Goal: Task Accomplishment & Management: Manage account settings

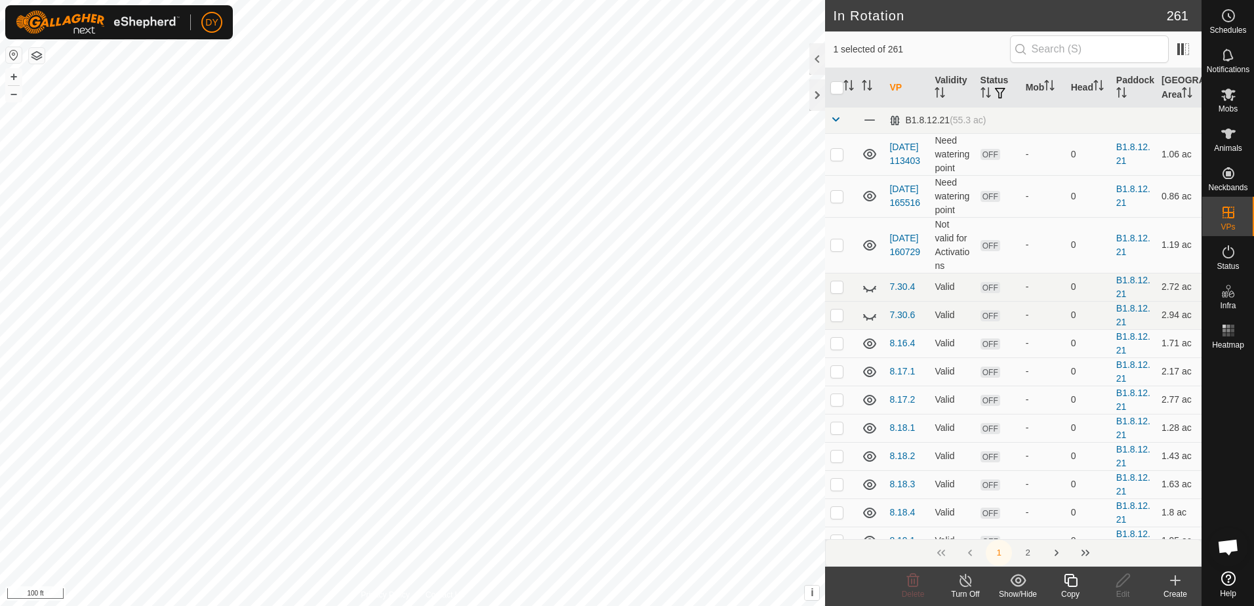
click at [1070, 582] on icon at bounding box center [1071, 581] width 16 height 16
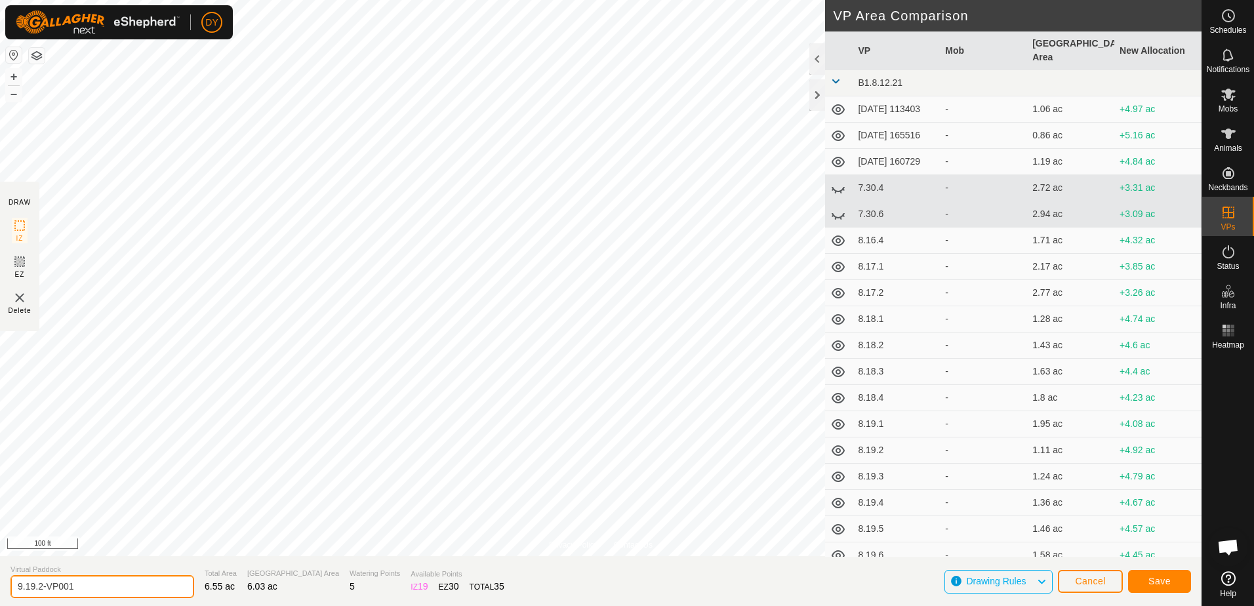
drag, startPoint x: 94, startPoint y: 579, endPoint x: 38, endPoint y: 594, distance: 57.9
click at [38, 594] on input "9.19.2-VP001" at bounding box center [102, 586] width 184 height 23
type input "9.19.3"
click at [1162, 577] on span "Save" at bounding box center [1160, 581] width 22 height 10
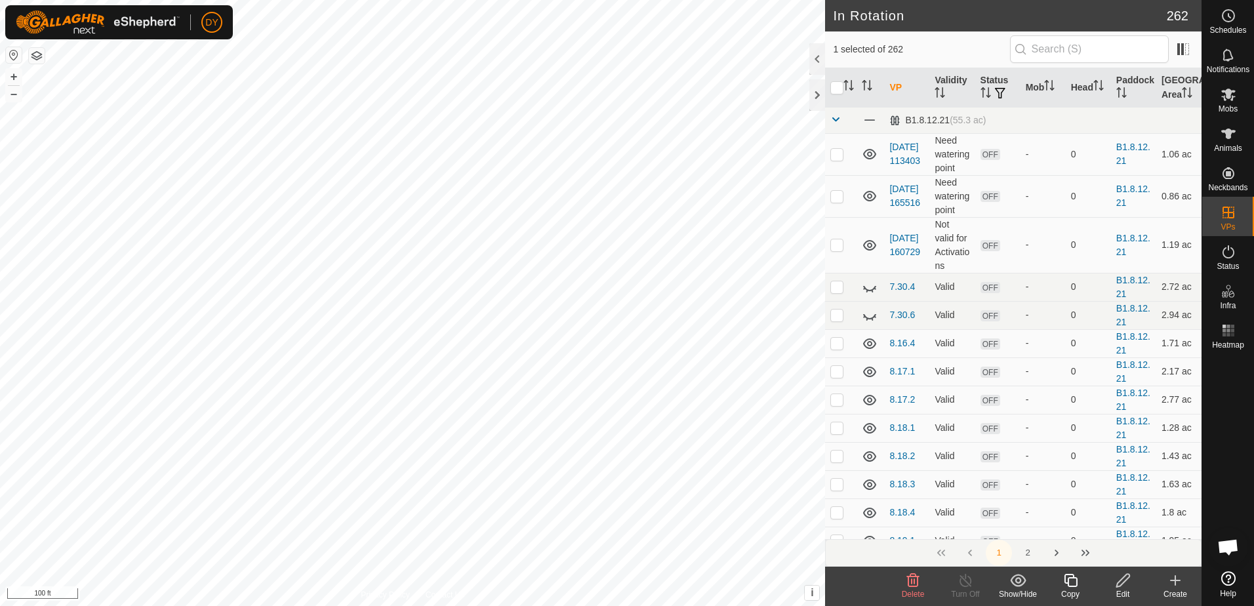
click at [914, 586] on icon at bounding box center [913, 580] width 12 height 13
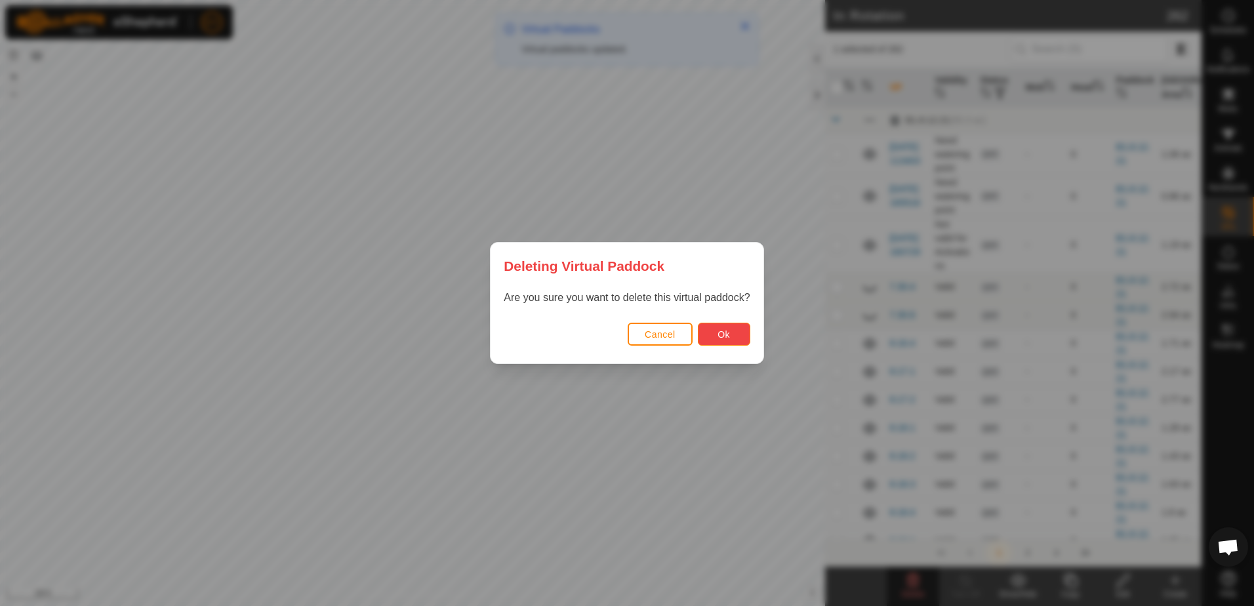
click at [745, 338] on button "Ok" at bounding box center [724, 334] width 52 height 23
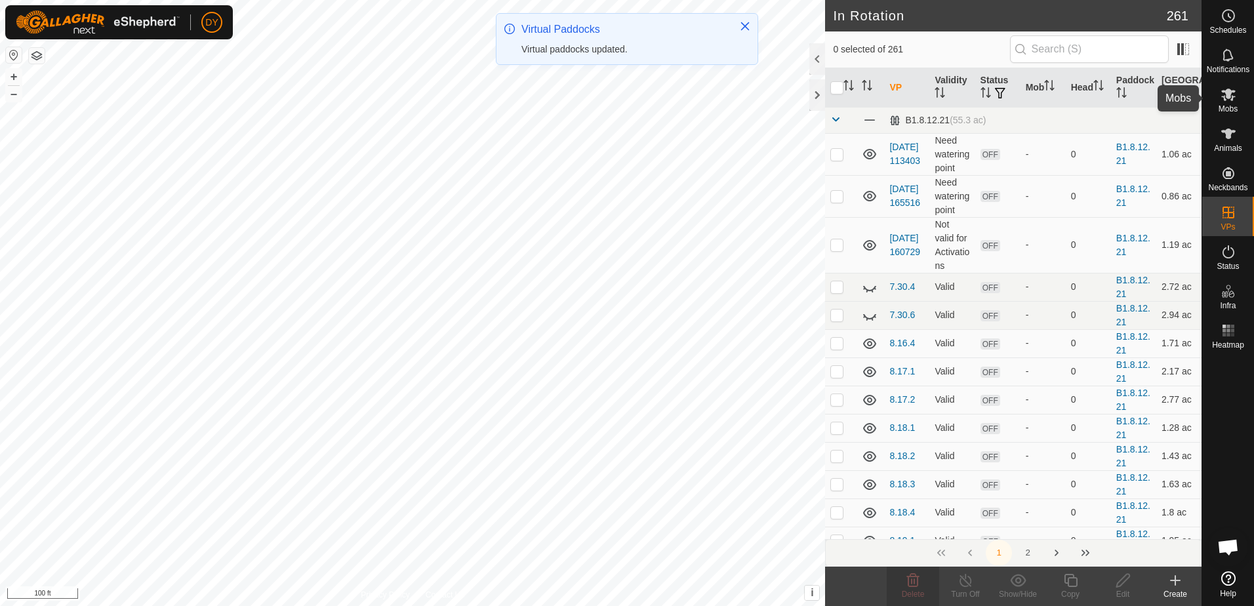
click at [1223, 100] on icon at bounding box center [1229, 95] width 16 height 16
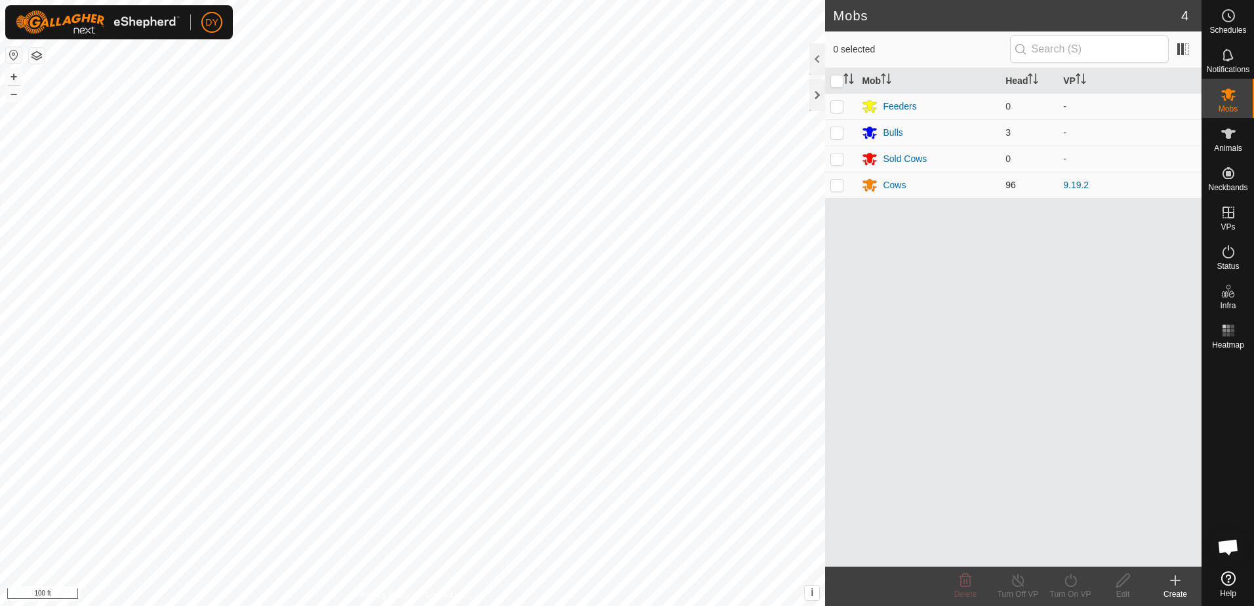
click at [838, 189] on p-checkbox at bounding box center [836, 185] width 13 height 10
checkbox input "true"
click at [1072, 581] on icon at bounding box center [1071, 581] width 16 height 16
click at [1072, 551] on link "Now" at bounding box center [1110, 552] width 130 height 26
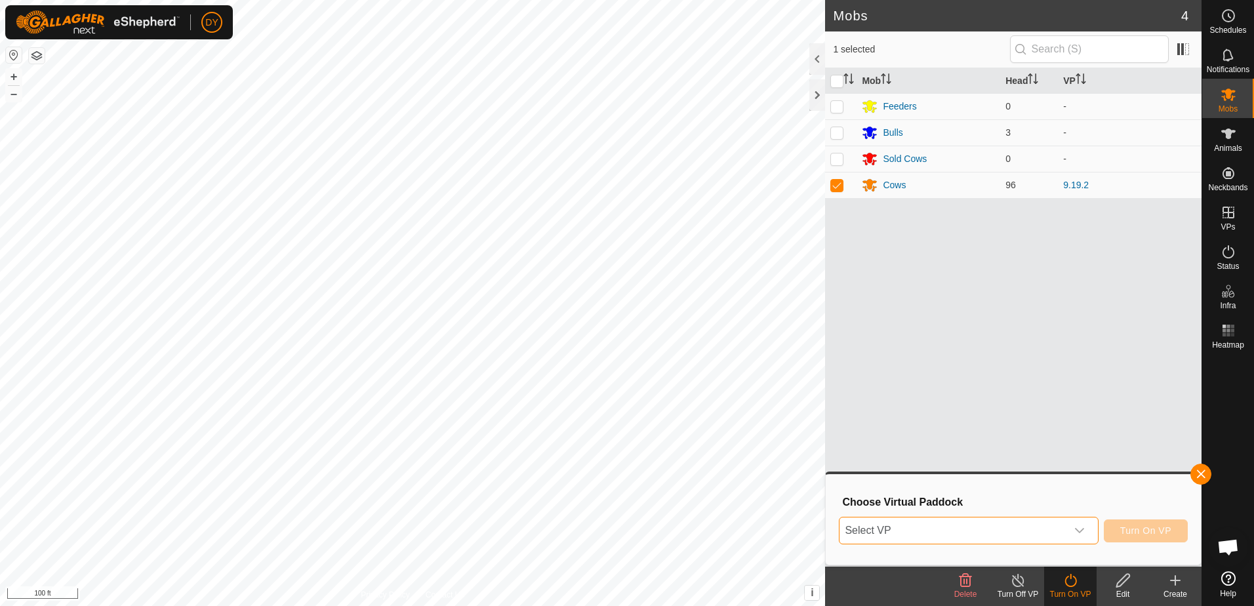
click at [1004, 533] on span "Select VP" at bounding box center [953, 531] width 226 height 26
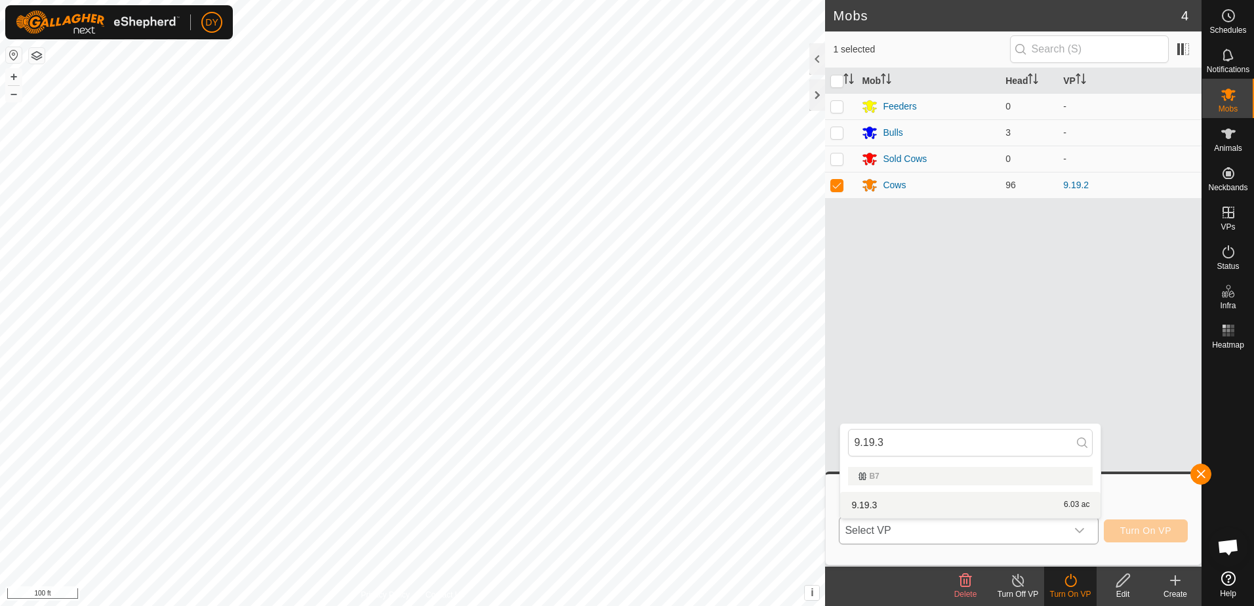
type input "9.19.3"
click at [852, 503] on li "9.19.3 6.03 ac" at bounding box center [970, 505] width 260 height 26
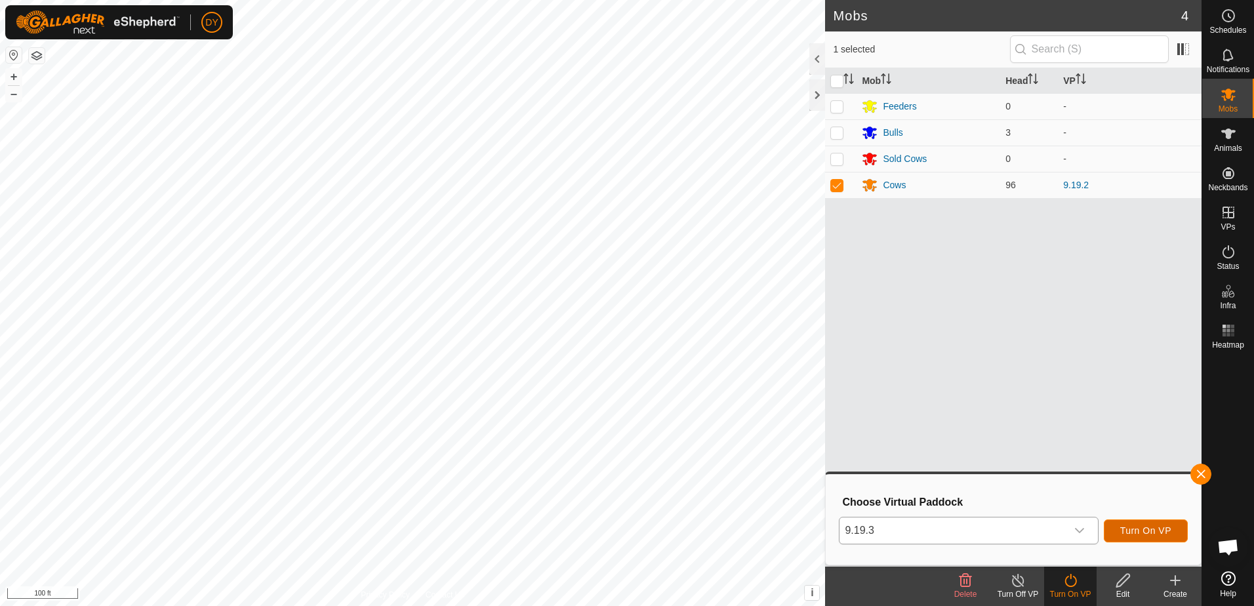
click at [1125, 534] on span "Turn On VP" at bounding box center [1145, 530] width 51 height 10
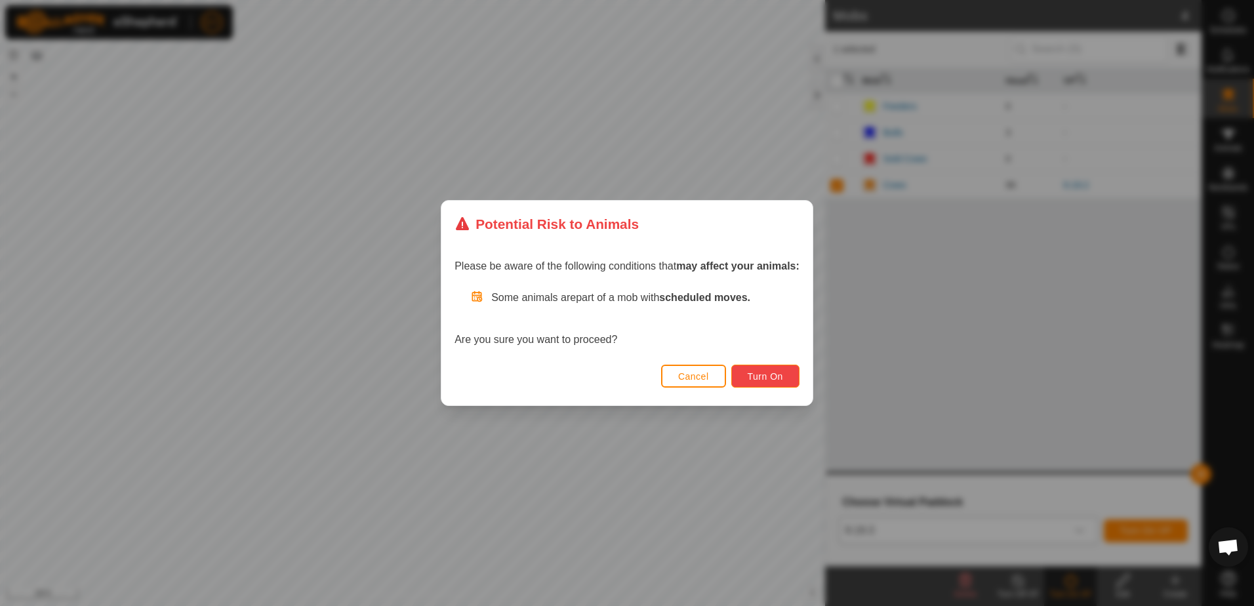
click at [771, 382] on button "Turn On" at bounding box center [765, 376] width 68 height 23
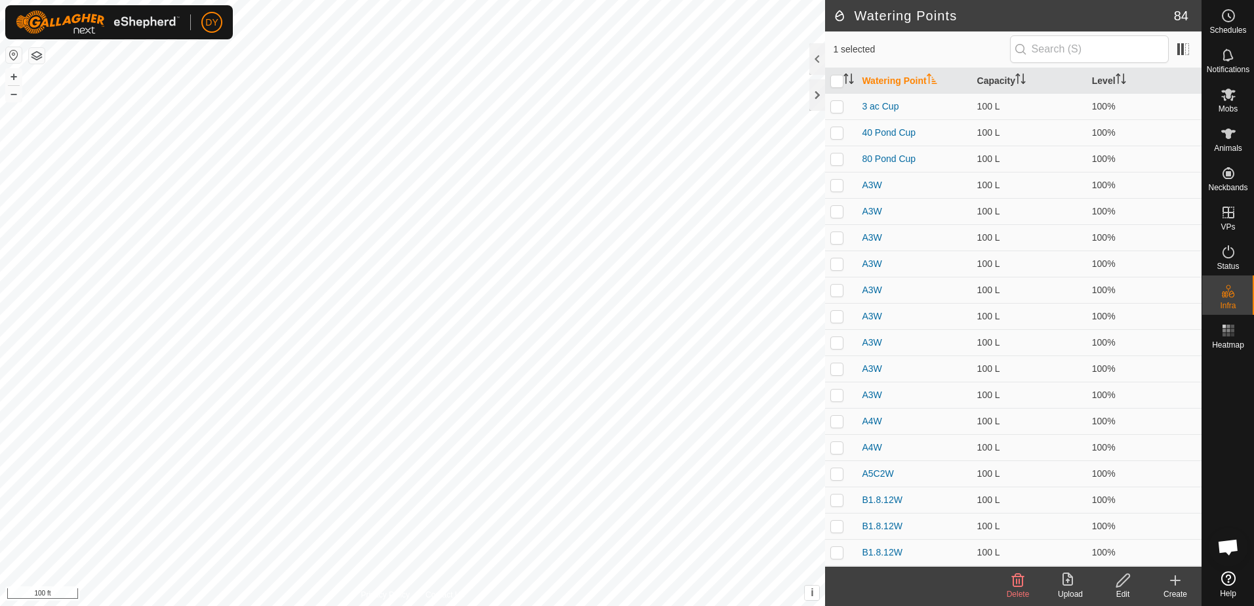
click at [1017, 580] on icon at bounding box center [1018, 580] width 12 height 13
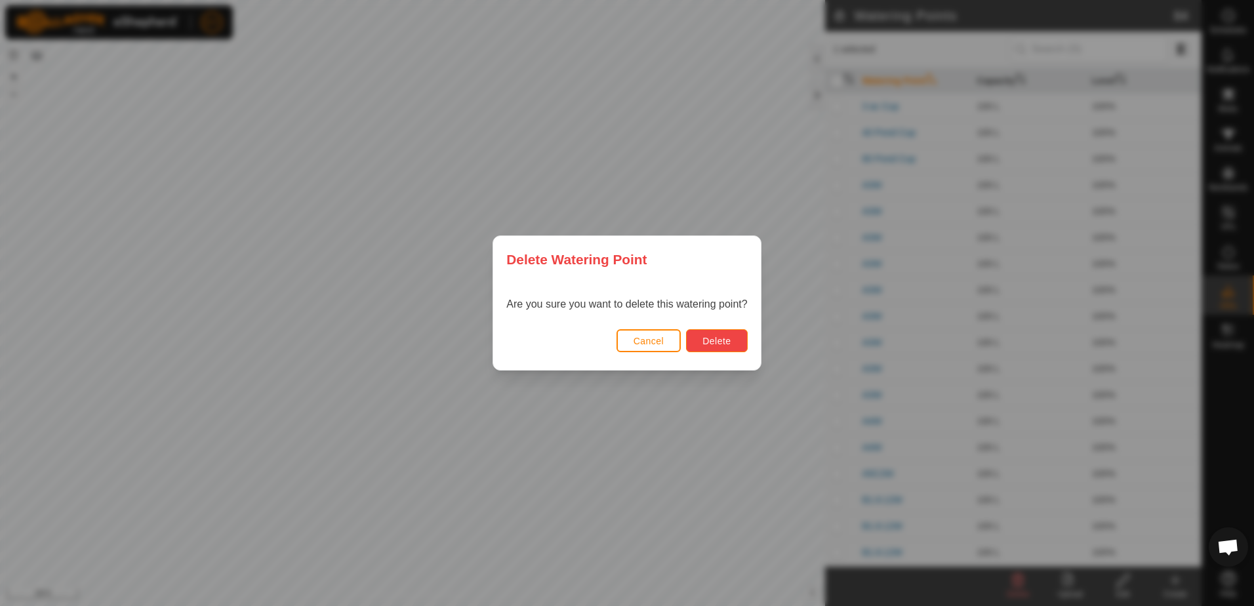
click at [704, 342] on span "Delete" at bounding box center [716, 341] width 28 height 10
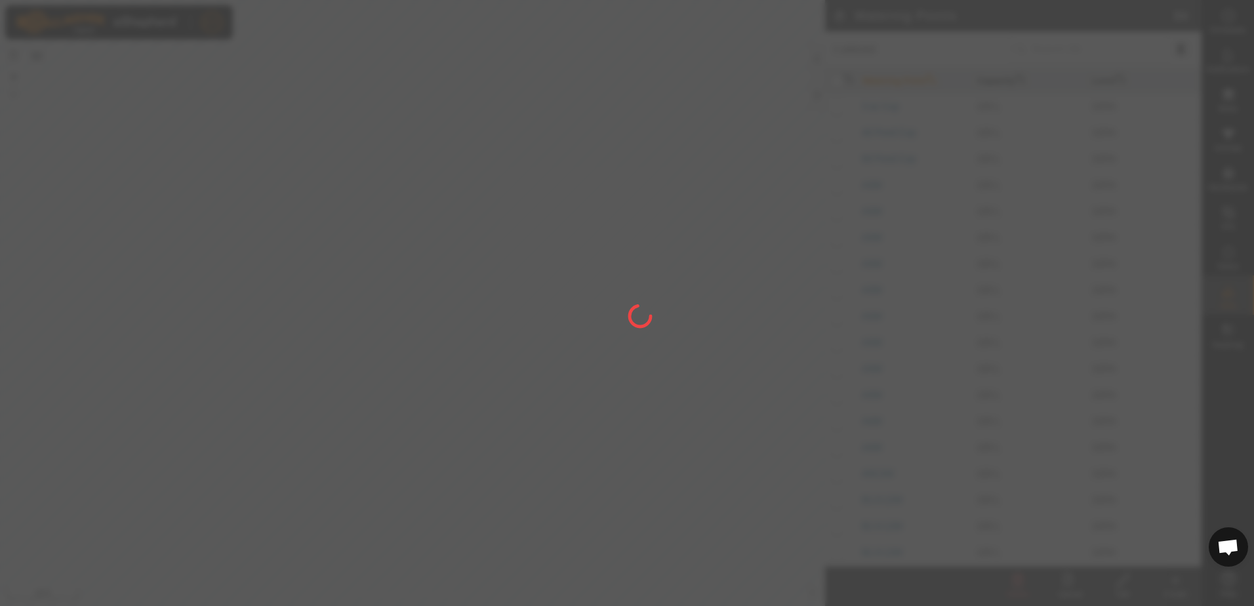
checkbox input "false"
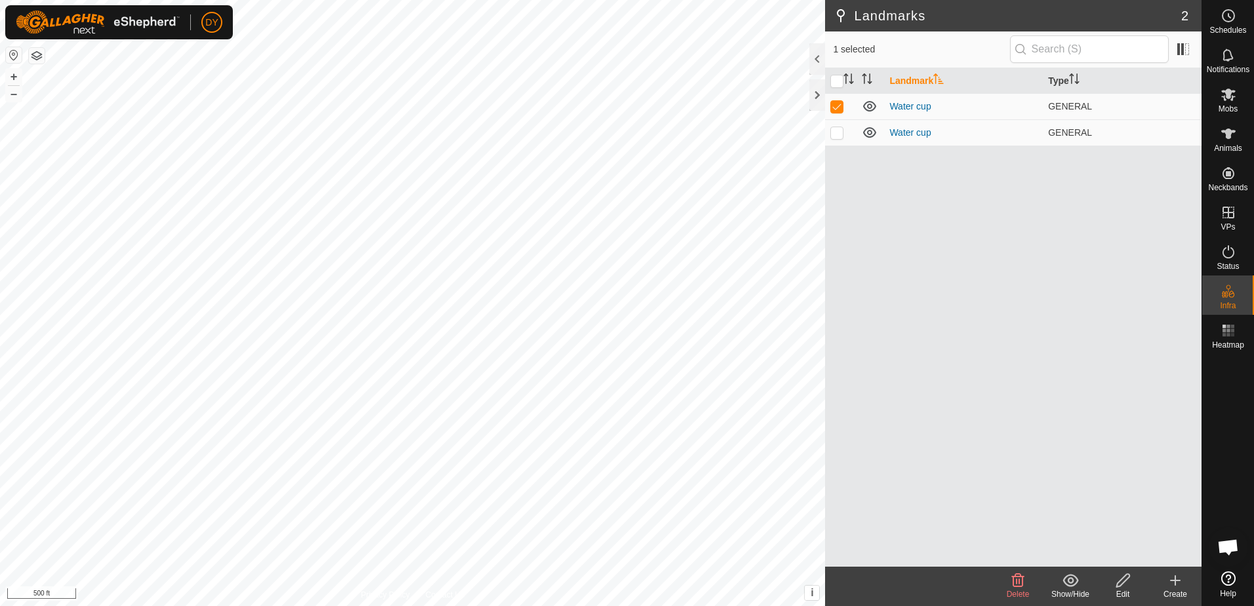
click at [1018, 588] on icon at bounding box center [1018, 581] width 16 height 16
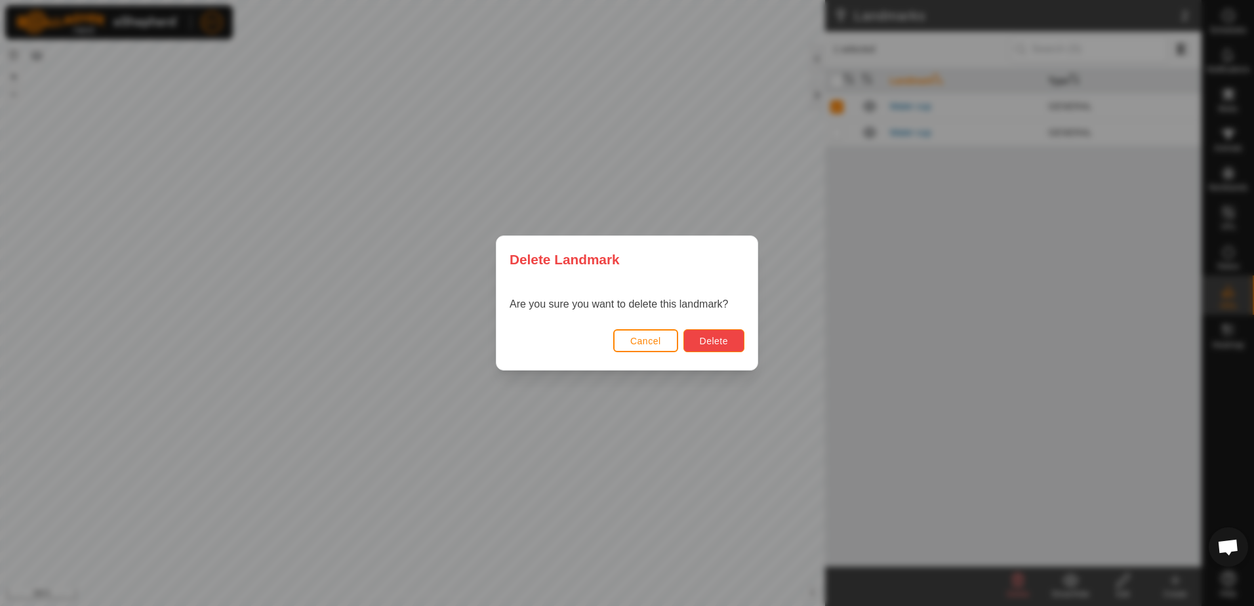
click at [696, 343] on button "Delete" at bounding box center [713, 340] width 61 height 23
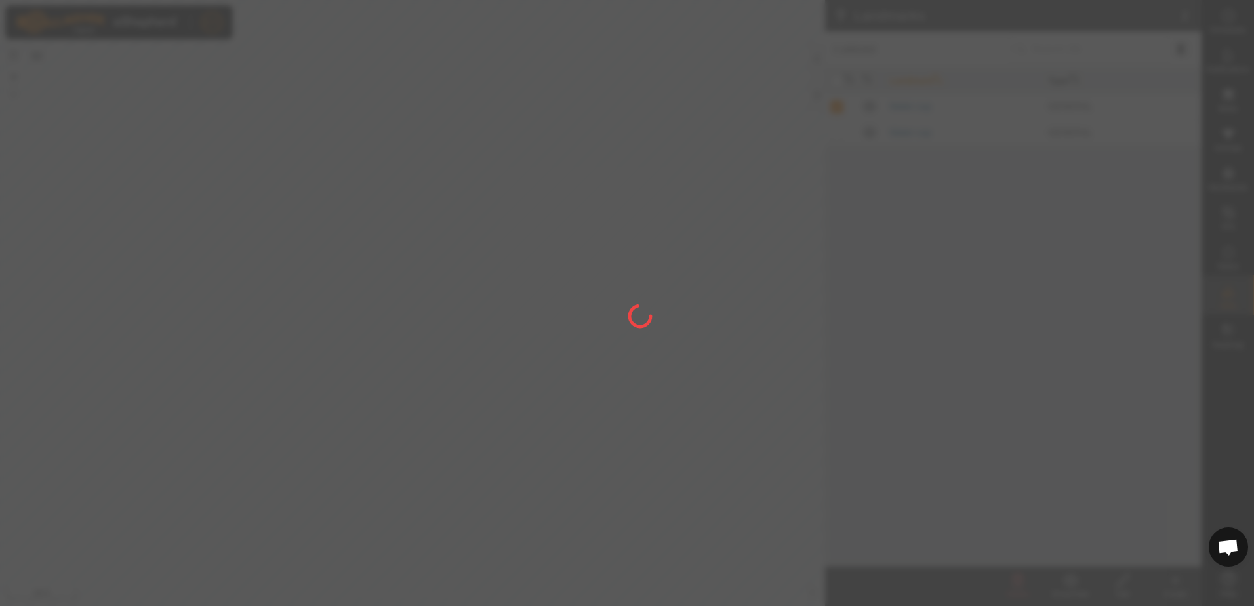
checkbox input "false"
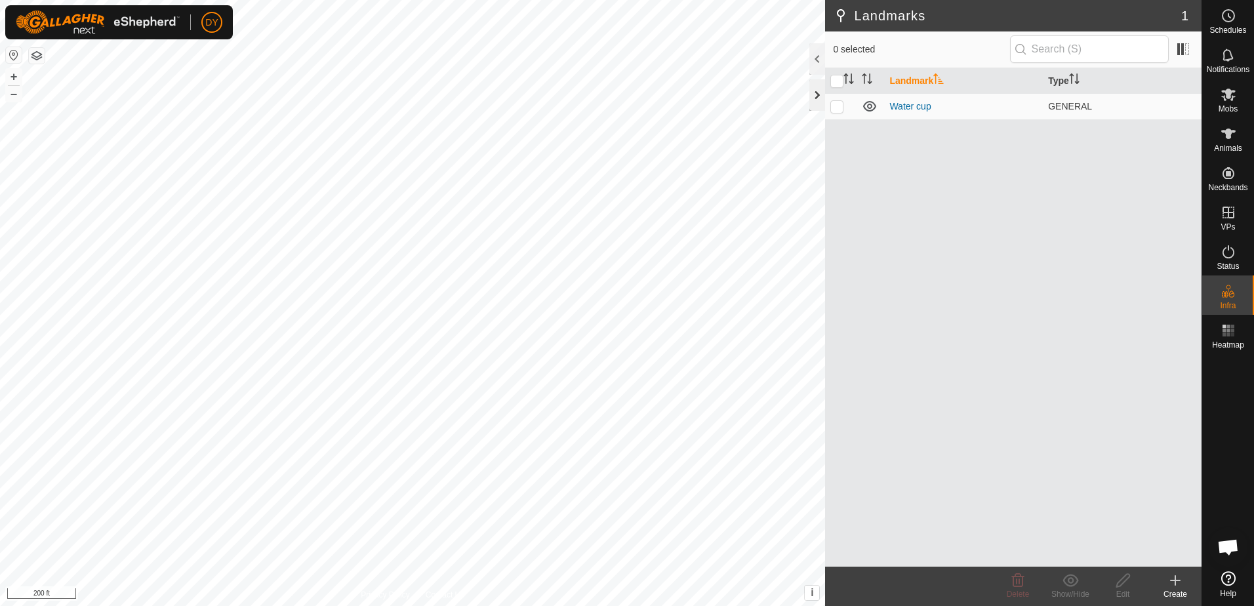
click at [817, 101] on div at bounding box center [817, 94] width 16 height 31
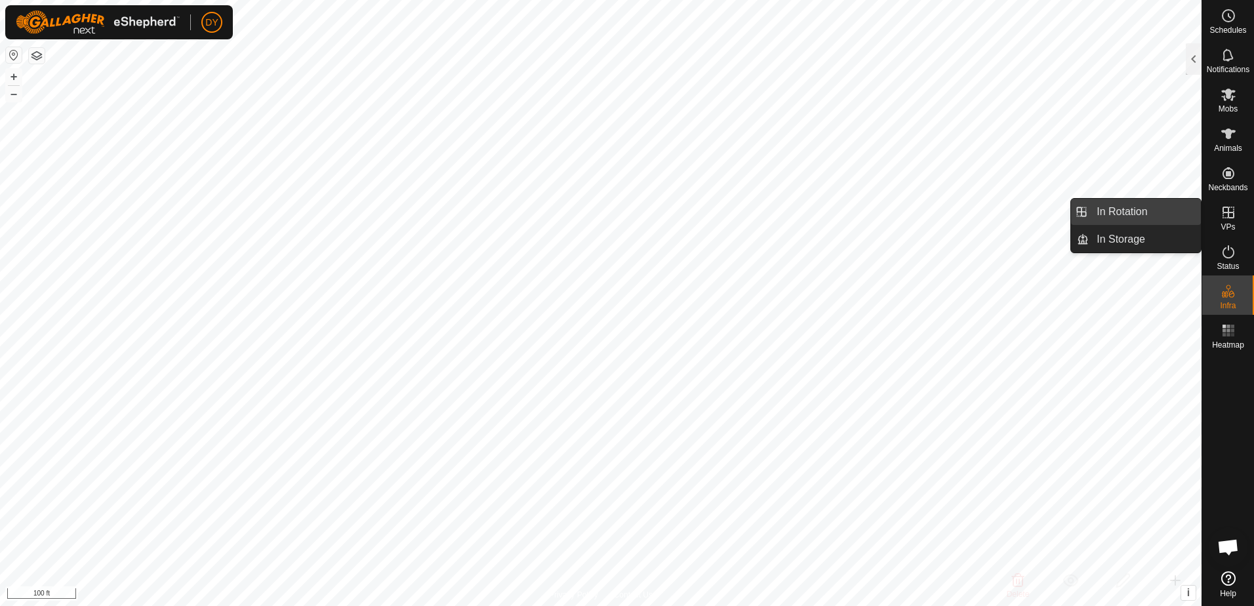
click at [1180, 219] on link "In Rotation" at bounding box center [1145, 212] width 112 height 26
